Goal: Task Accomplishment & Management: Use online tool/utility

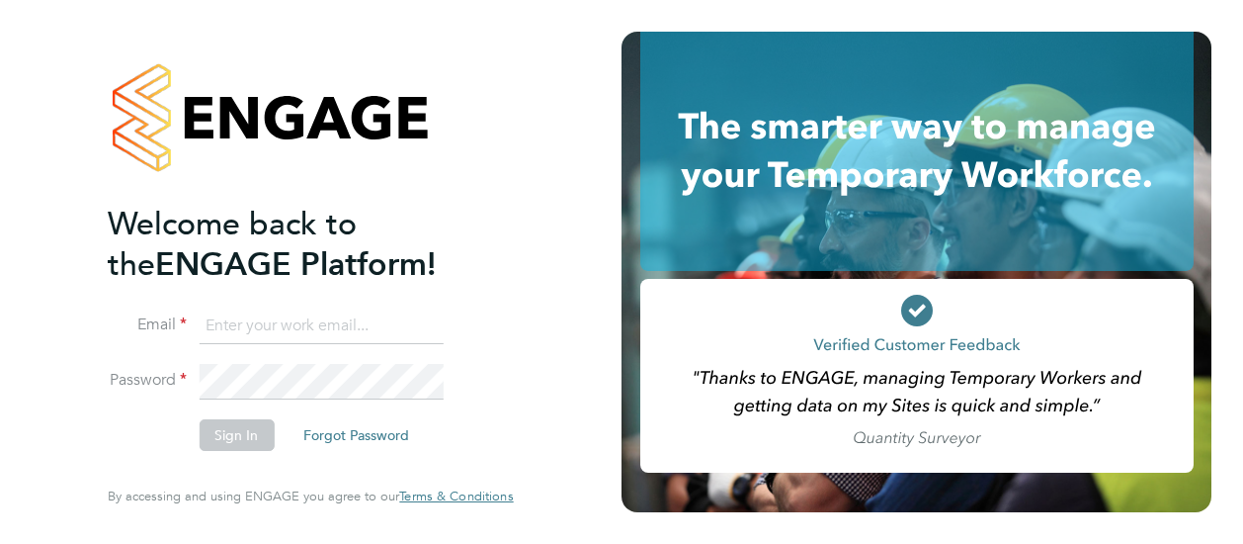
type input "[EMAIL_ADDRESS][DOMAIN_NAME]"
click at [235, 439] on button "Sign In" at bounding box center [236, 435] width 75 height 32
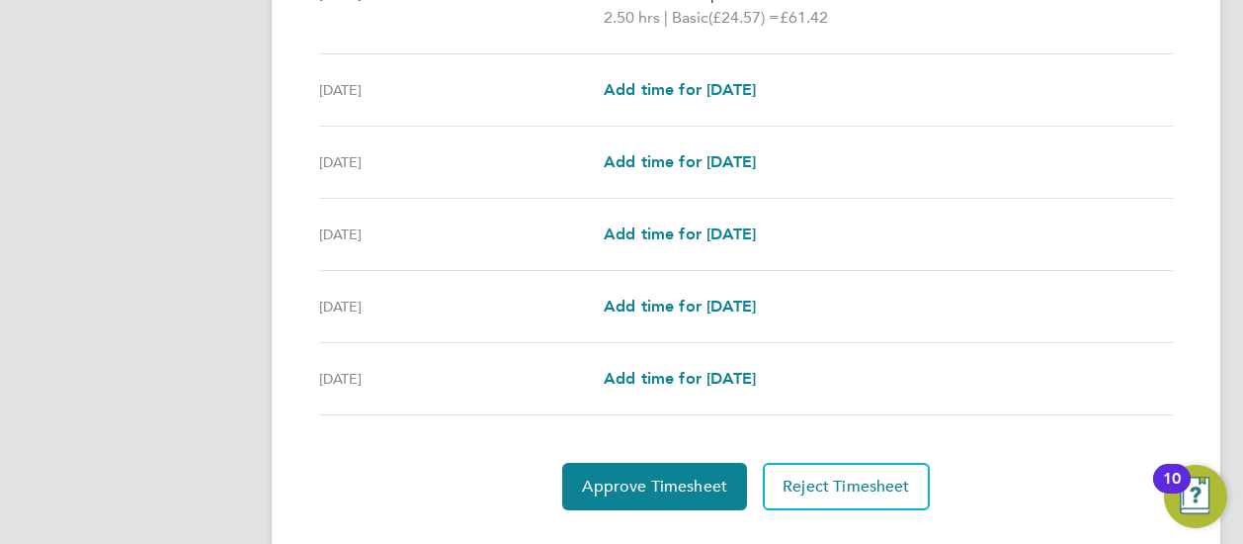
scroll to position [825, 0]
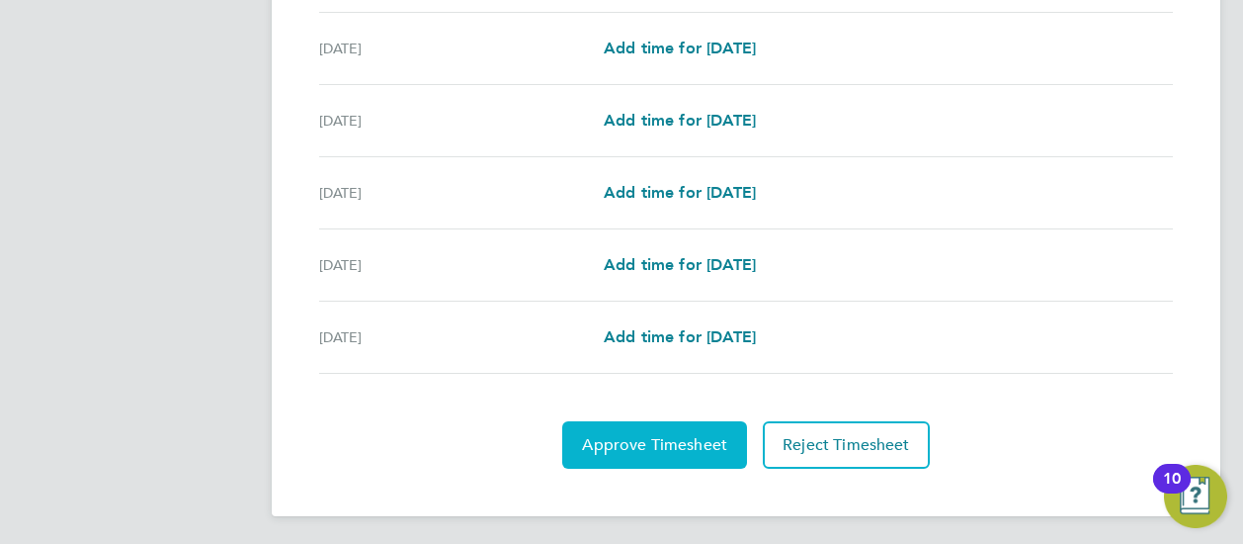
click at [660, 436] on span "Approve Timesheet" at bounding box center [654, 445] width 145 height 20
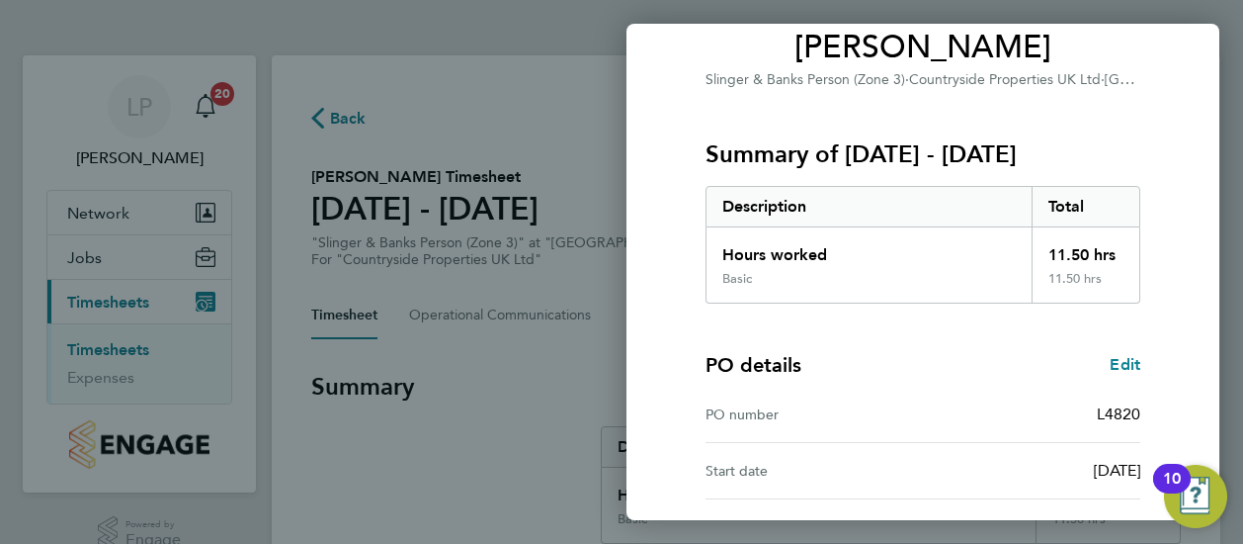
scroll to position [345, 0]
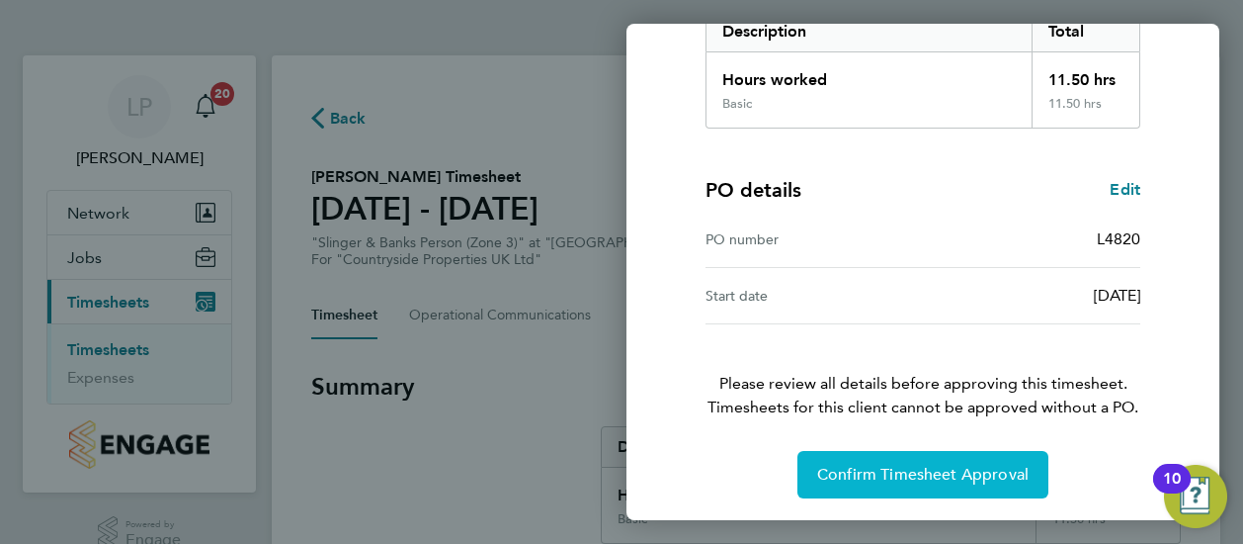
click at [927, 465] on span "Confirm Timesheet Approval" at bounding box center [923, 475] width 212 height 20
